Goal: Task Accomplishment & Management: Manage account settings

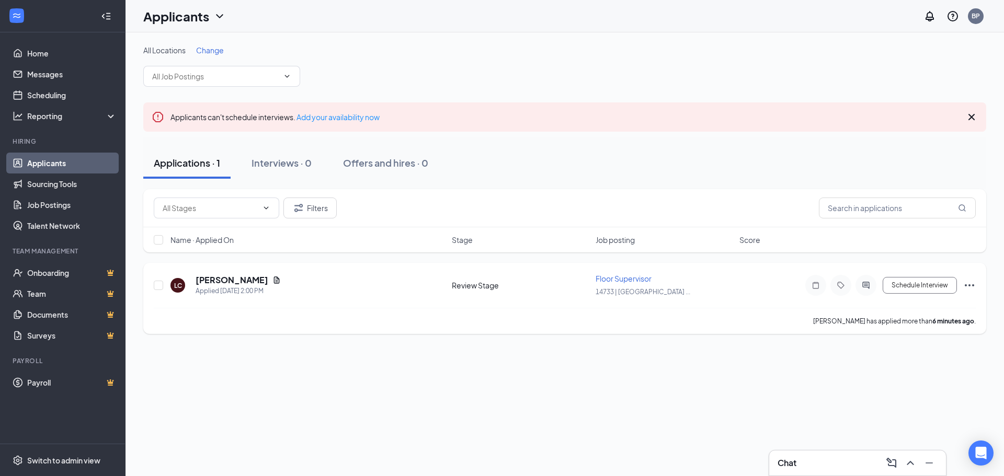
click at [972, 288] on icon "Ellipses" at bounding box center [969, 285] width 13 height 13
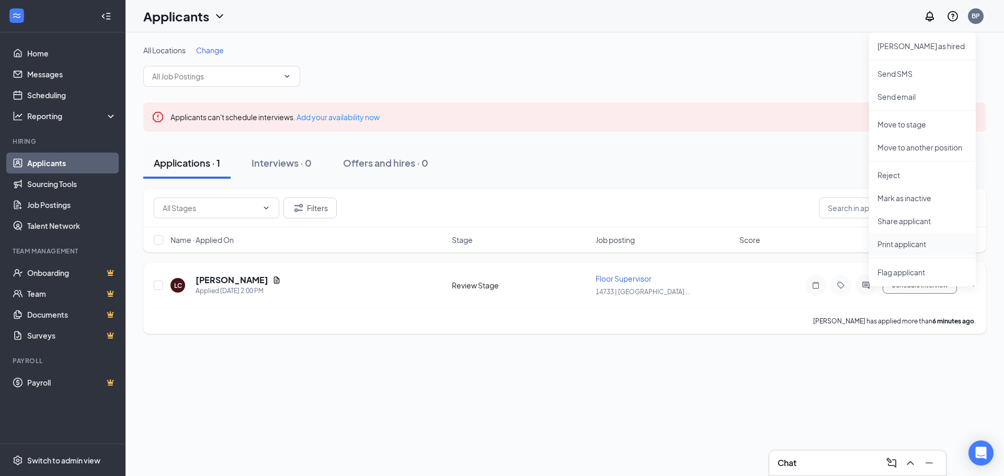
click at [928, 244] on p "Print applicant" at bounding box center [922, 244] width 90 height 10
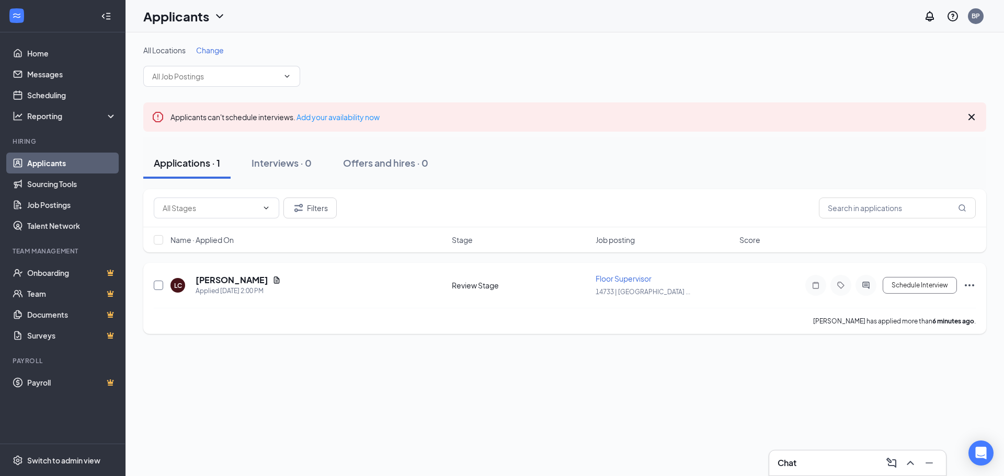
click at [156, 284] on input "checkbox" at bounding box center [158, 285] width 9 height 9
checkbox input "true"
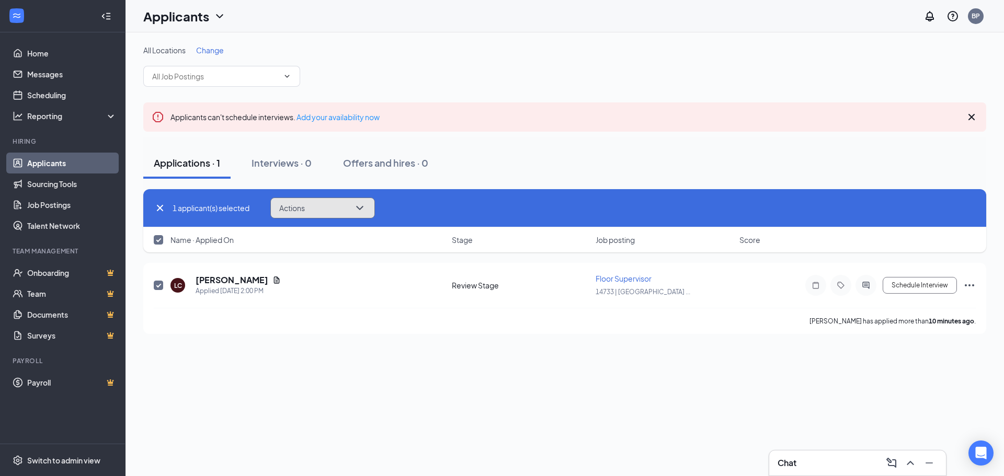
click at [365, 205] on icon "ChevronDown" at bounding box center [359, 208] width 13 height 13
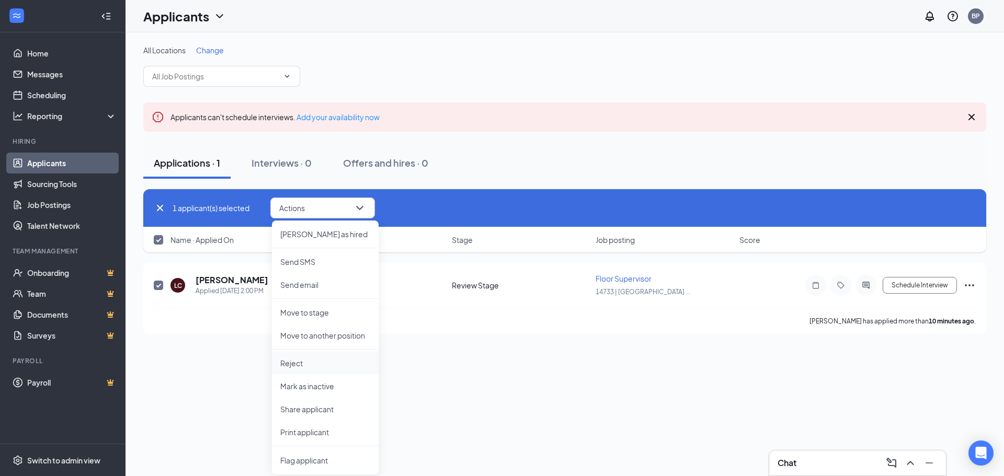
click at [331, 366] on p "Reject" at bounding box center [325, 363] width 90 height 10
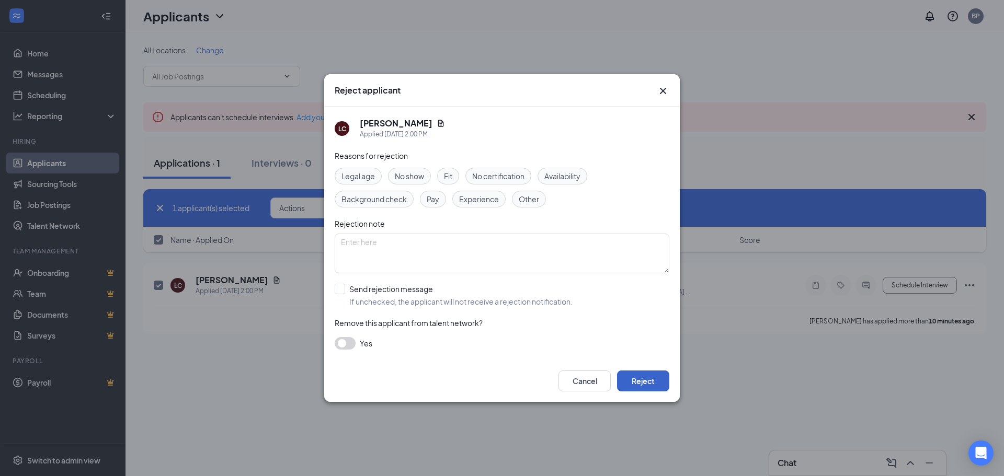
click at [644, 381] on button "Reject" at bounding box center [643, 381] width 52 height 21
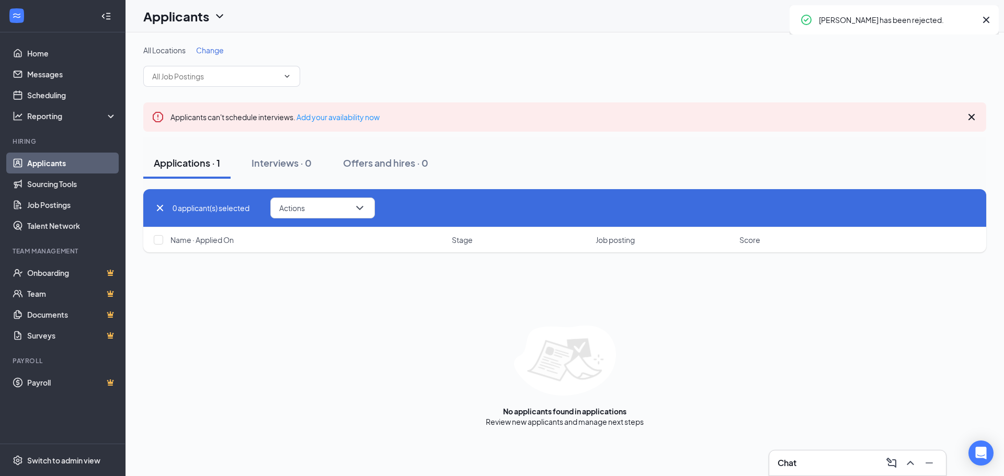
checkbox input "false"
click at [58, 205] on link "Job Postings" at bounding box center [71, 204] width 89 height 21
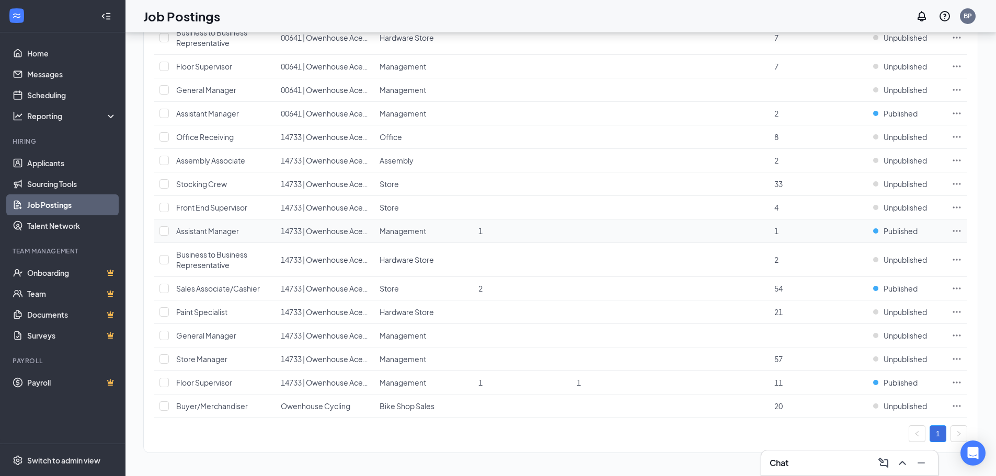
scroll to position [199, 0]
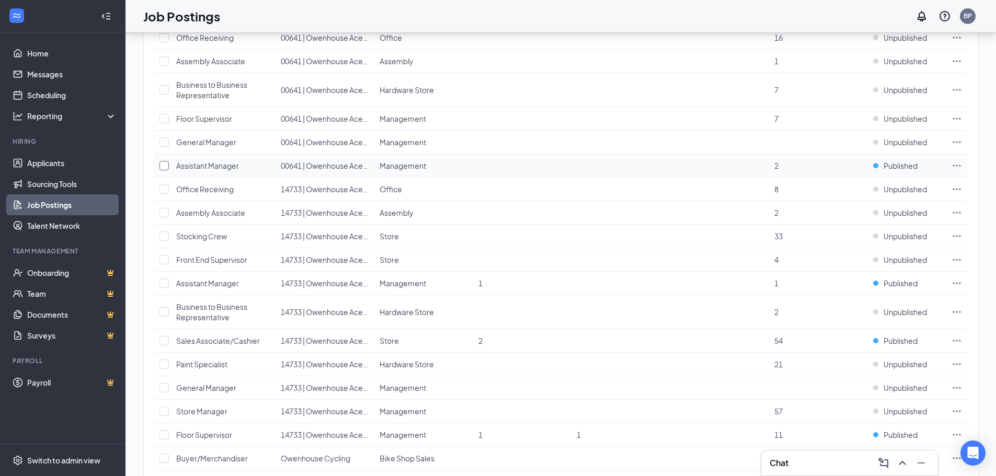
click at [164, 167] on input "checkbox" at bounding box center [163, 165] width 9 height 9
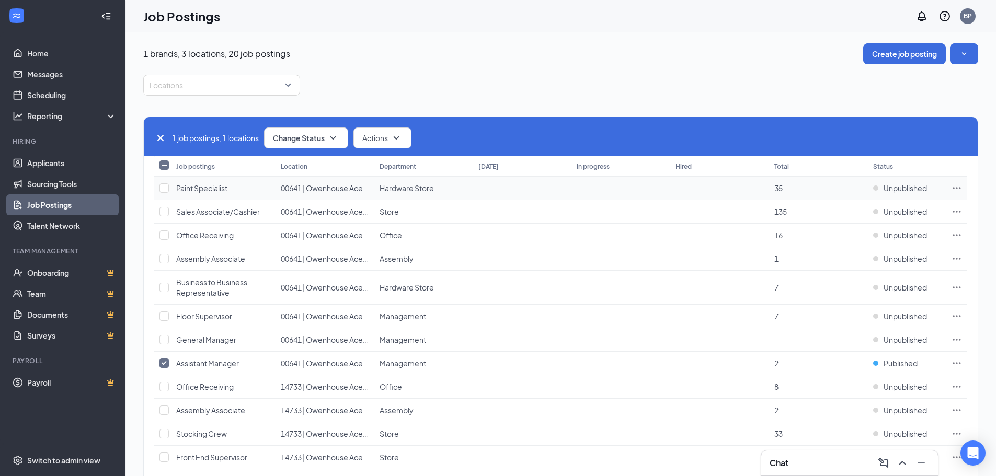
scroll to position [0, 0]
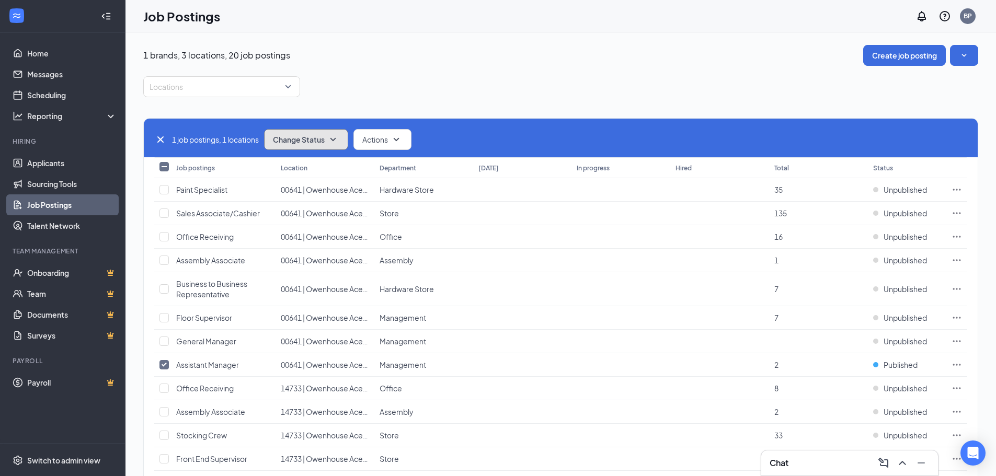
click at [332, 141] on icon "SmallChevronDown" at bounding box center [333, 139] width 13 height 13
click at [319, 194] on div "Unpublish" at bounding box center [329, 190] width 125 height 23
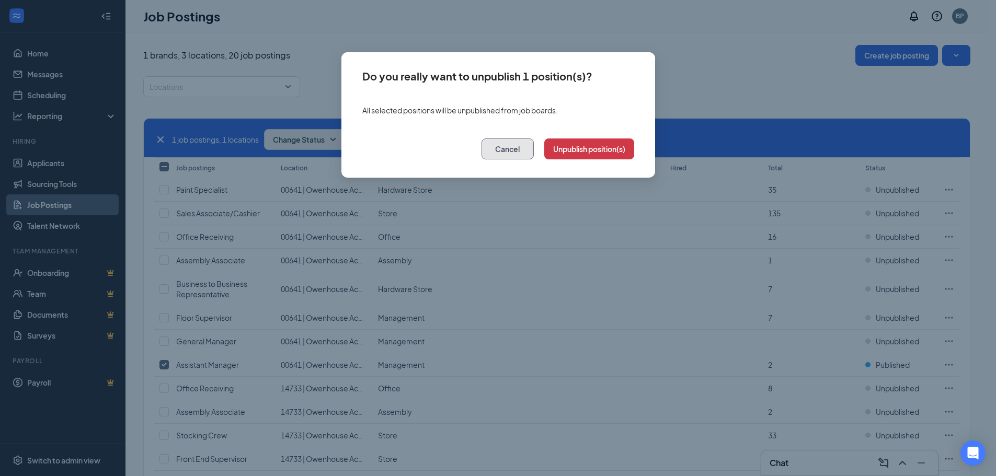
click at [492, 151] on button "Cancel" at bounding box center [507, 149] width 52 height 21
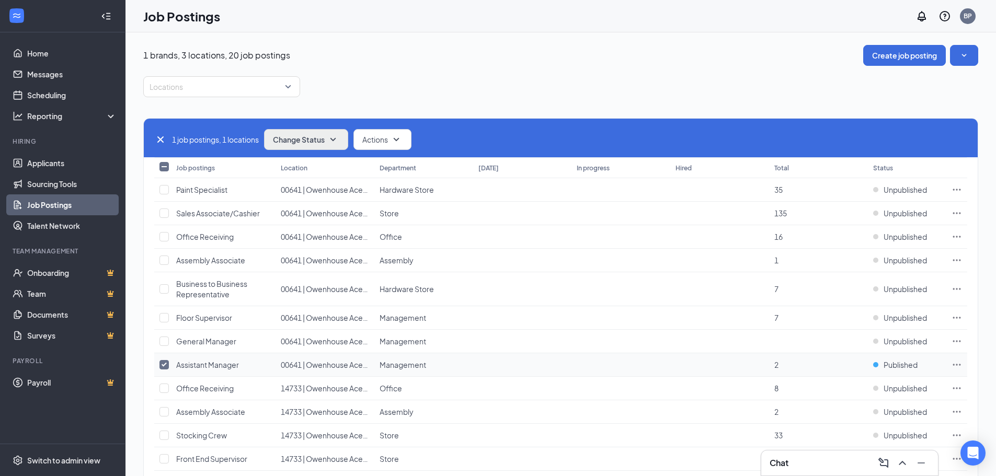
click at [166, 364] on input "checkbox" at bounding box center [163, 364] width 9 height 9
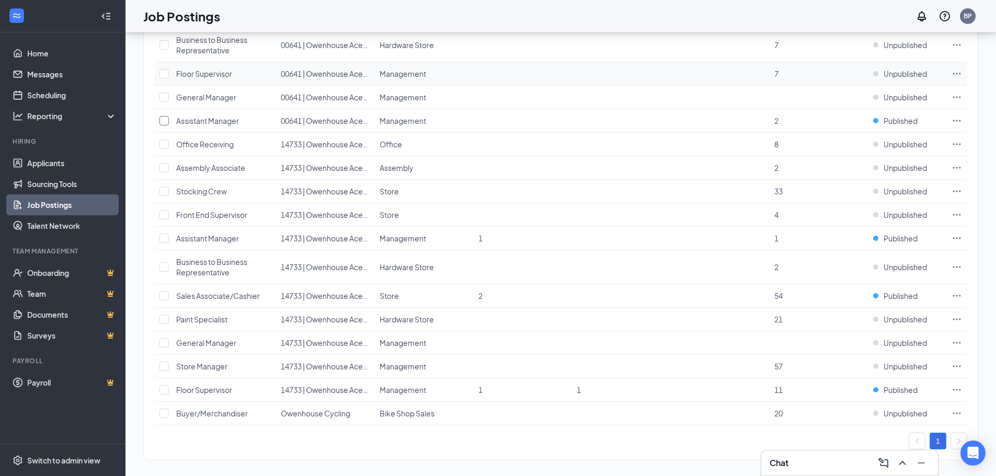
scroll to position [251, 0]
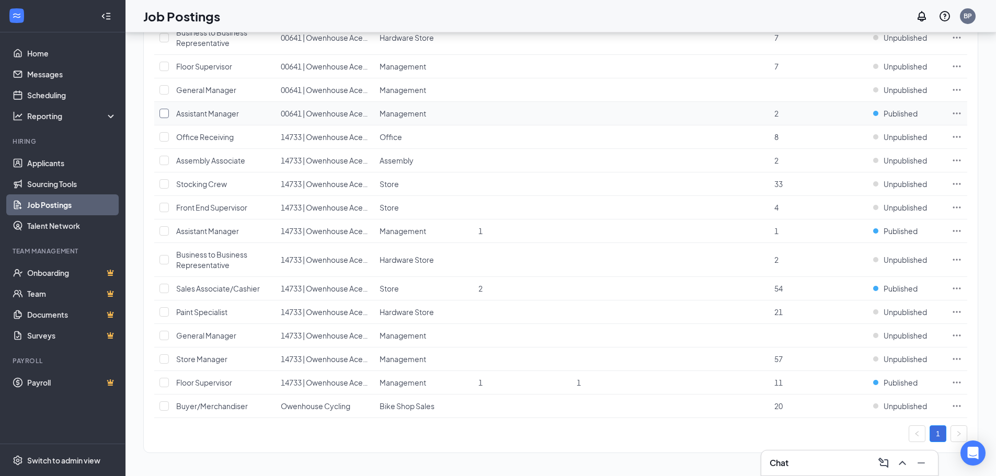
drag, startPoint x: 164, startPoint y: 113, endPoint x: 201, endPoint y: 119, distance: 37.6
click at [164, 112] on input "checkbox" at bounding box center [163, 113] width 9 height 9
checkbox input "true"
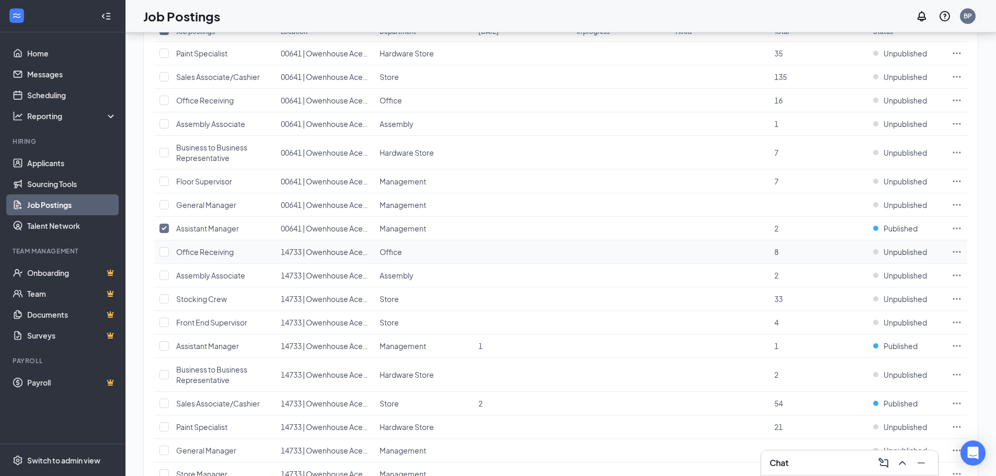
scroll to position [42, 0]
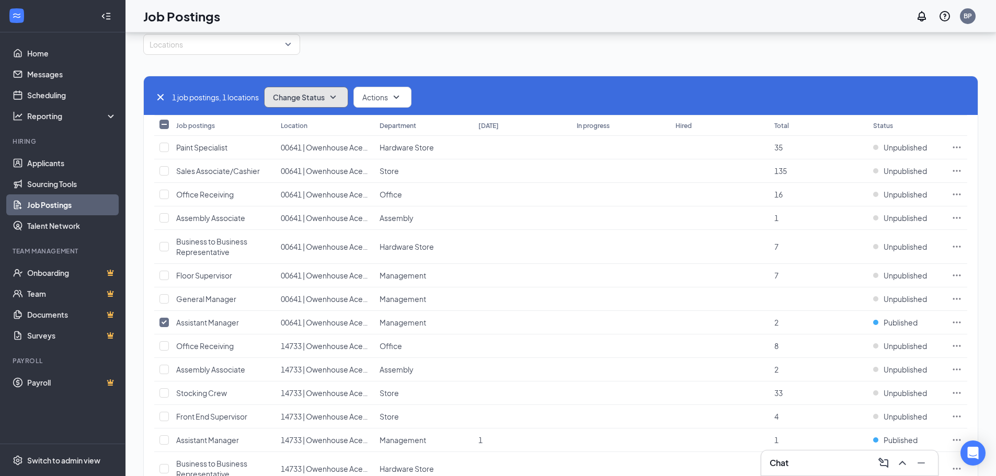
click at [339, 99] on icon "SmallChevronDown" at bounding box center [333, 97] width 13 height 13
click at [320, 147] on div "Unpublish" at bounding box center [329, 148] width 125 height 23
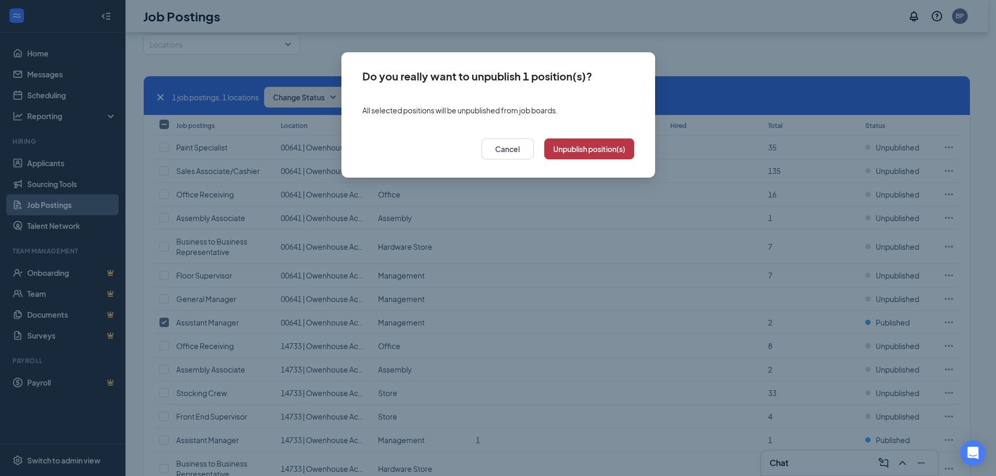
click at [607, 147] on button "Unpublish position(s)" at bounding box center [589, 149] width 90 height 21
